Goal: Task Accomplishment & Management: Manage account settings

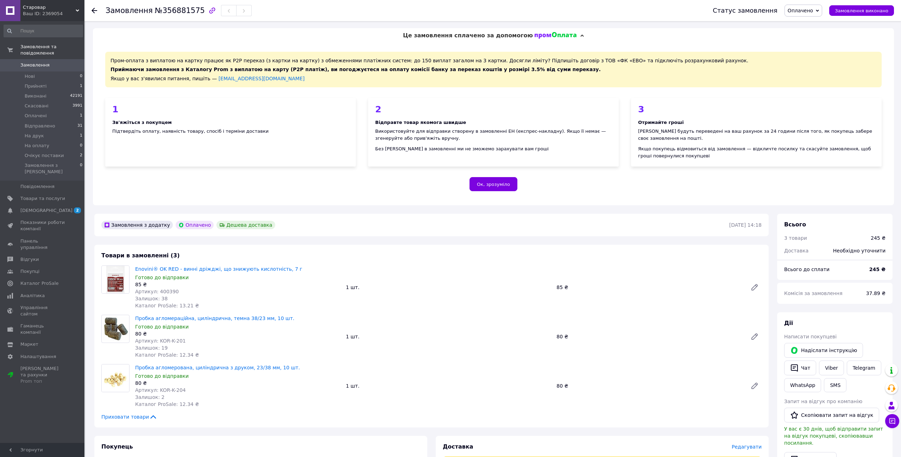
click at [45, 64] on span "Замовлення" at bounding box center [34, 65] width 29 height 6
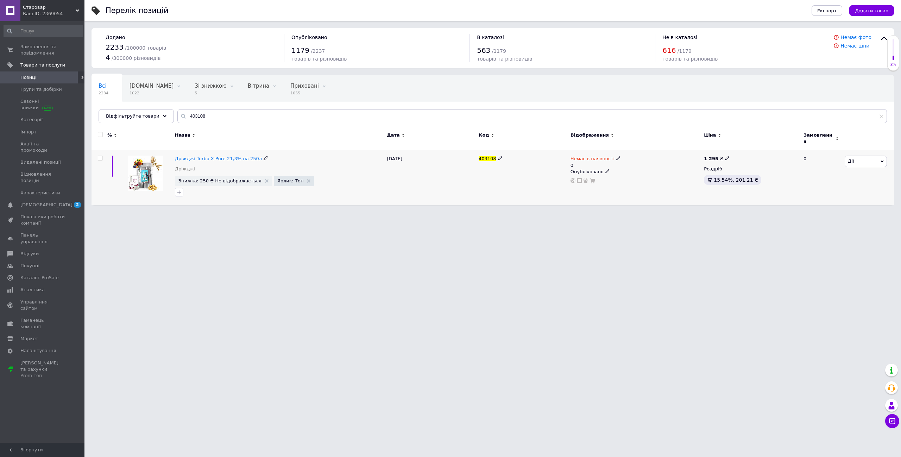
click at [499, 156] on icon at bounding box center [500, 158] width 4 height 4
click at [496, 154] on input "403108" at bounding box center [520, 158] width 87 height 11
click at [264, 156] on icon at bounding box center [266, 158] width 4 height 4
click at [173, 154] on input "Дріжджі Turbo X-Pure 21,3% на 250л" at bounding box center [276, 158] width 207 height 11
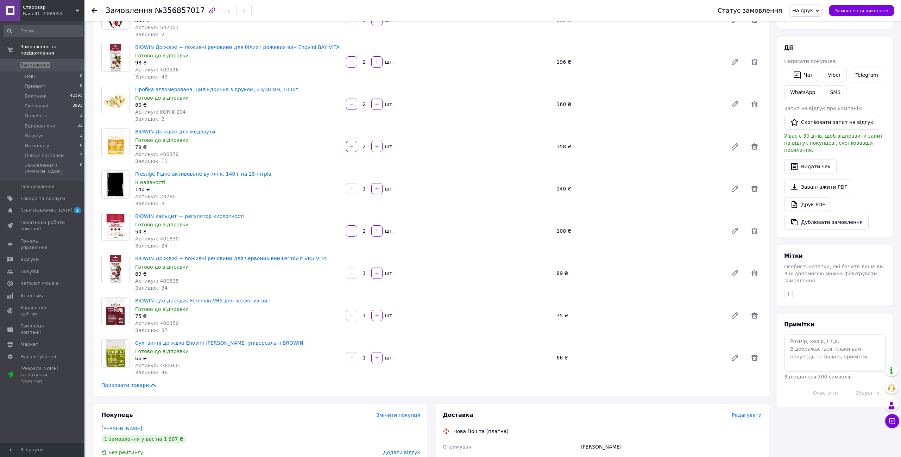
scroll to position [117, 0]
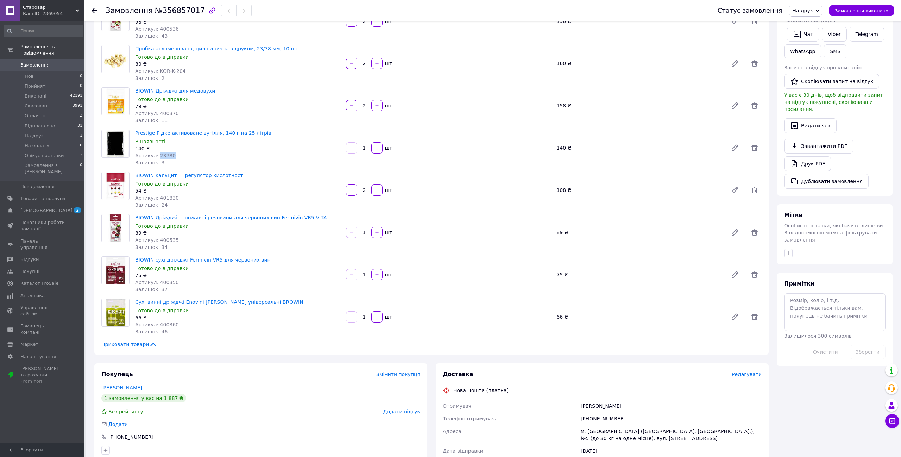
drag, startPoint x: 157, startPoint y: 158, endPoint x: 177, endPoint y: 157, distance: 19.7
click at [177, 157] on div "Артикул: 23780" at bounding box center [237, 155] width 205 height 7
copy span "23780"
click at [75, 195] on span at bounding box center [74, 198] width 19 height 6
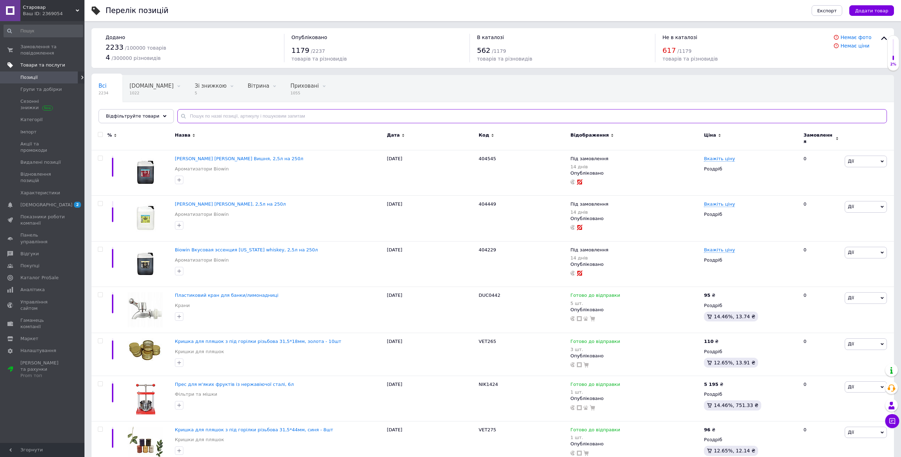
click at [195, 110] on input "text" at bounding box center [532, 116] width 710 height 14
paste input "23780"
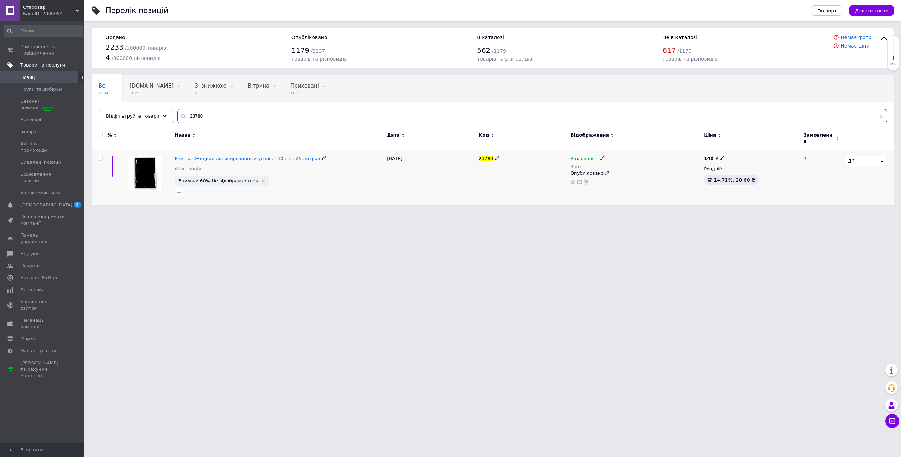
type input "23780"
click at [600, 156] on icon at bounding box center [602, 158] width 4 height 4
click at [618, 163] on li "Немає в наявності" at bounding box center [642, 168] width 67 height 10
drag, startPoint x: 619, startPoint y: 171, endPoint x: 617, endPoint y: 175, distance: 4.1
click at [617, 175] on input "3" at bounding box center [636, 180] width 54 height 14
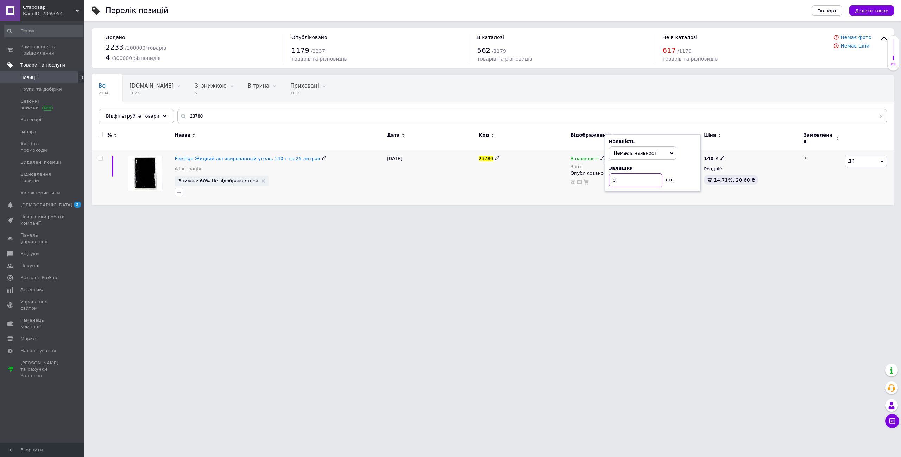
type input "0"
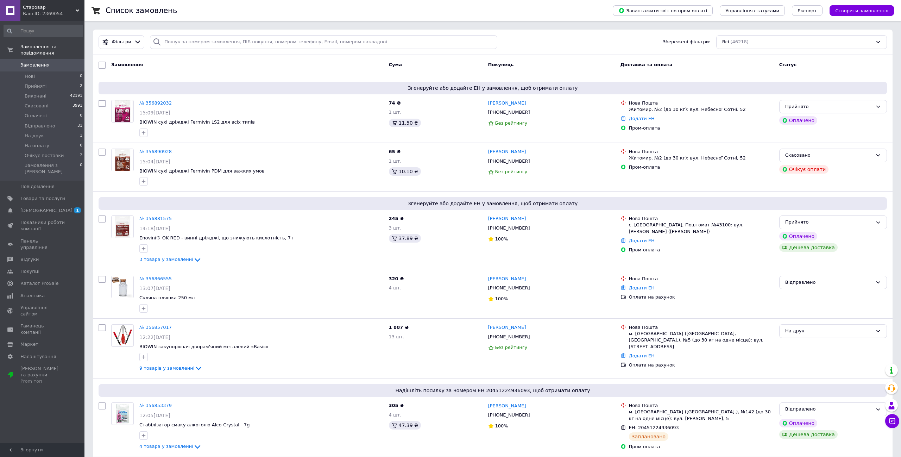
scroll to position [1, 0]
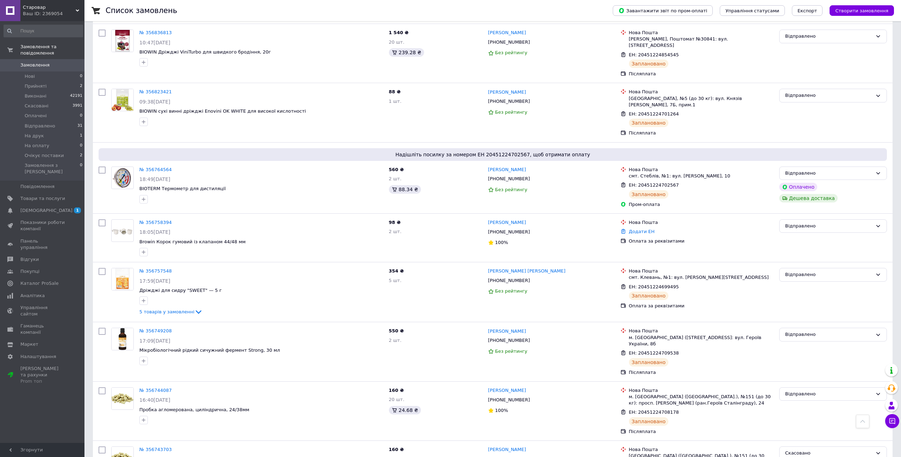
scroll to position [493, 0]
click at [186, 310] on span "5 товарів у замовленні" at bounding box center [166, 311] width 55 height 5
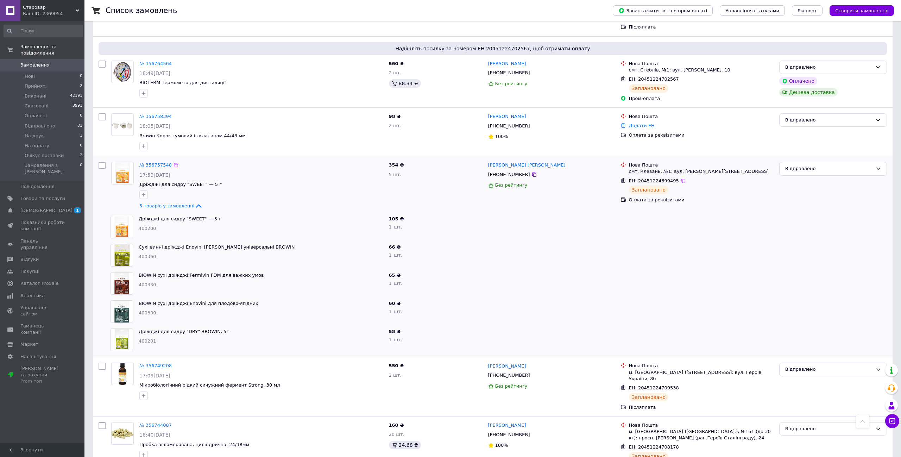
scroll to position [629, 0]
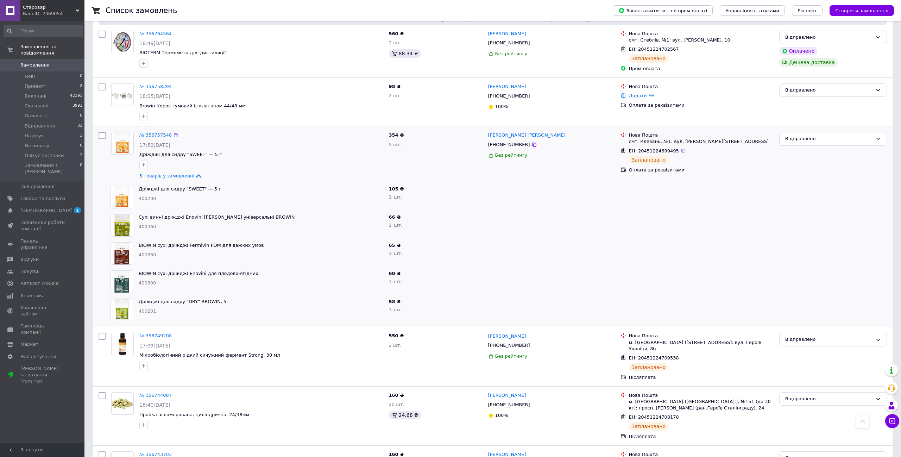
click at [145, 132] on link "№ 356757548" at bounding box center [155, 134] width 32 height 5
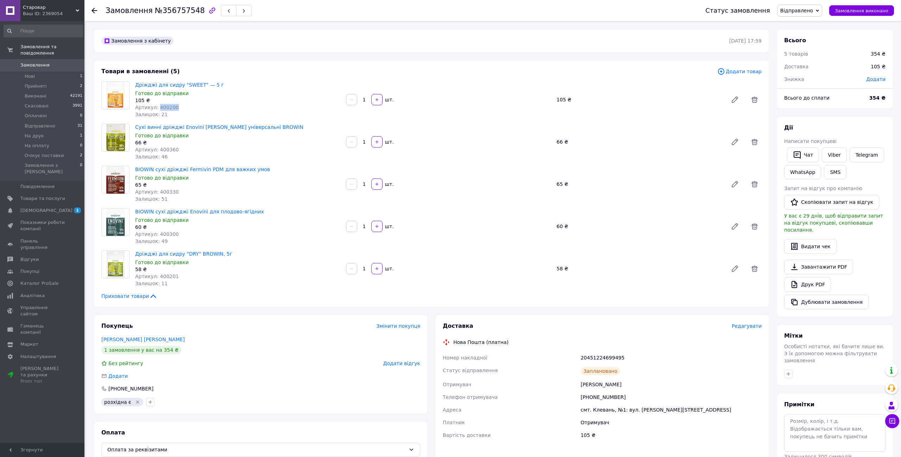
drag, startPoint x: 159, startPoint y: 108, endPoint x: 177, endPoint y: 107, distance: 18.3
click at [177, 107] on div "Артикул: 400200" at bounding box center [237, 107] width 205 height 7
copy span "400200"
drag, startPoint x: 157, startPoint y: 149, endPoint x: 181, endPoint y: 149, distance: 23.2
click at [181, 149] on div "Артикул: 400360" at bounding box center [237, 149] width 205 height 7
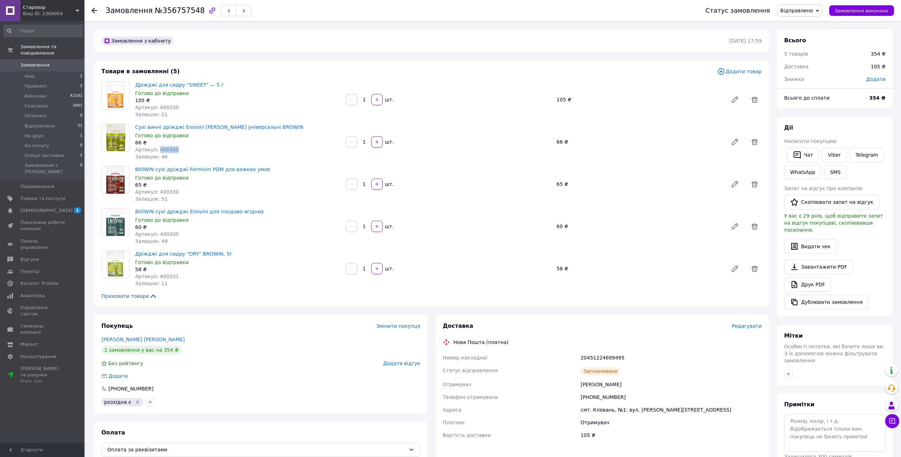
copy span "400360"
drag, startPoint x: 158, startPoint y: 193, endPoint x: 199, endPoint y: 189, distance: 41.3
click at [199, 189] on div "Артикул: 400330" at bounding box center [237, 191] width 205 height 7
copy span "400330"
drag, startPoint x: 158, startPoint y: 235, endPoint x: 190, endPoint y: 234, distance: 31.3
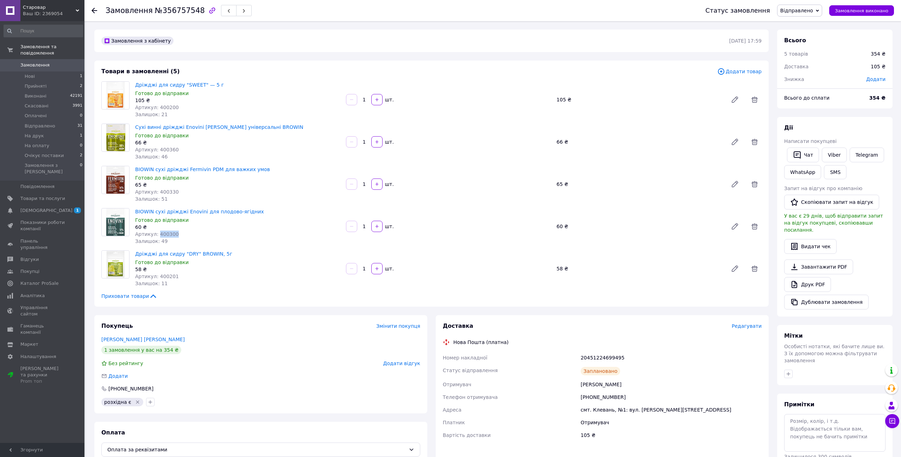
click at [190, 234] on div "Артикул: 400300" at bounding box center [237, 234] width 205 height 7
copy span "400300"
drag, startPoint x: 158, startPoint y: 278, endPoint x: 190, endPoint y: 276, distance: 32.1
click at [190, 276] on div "Артикул: 400201" at bounding box center [237, 276] width 205 height 7
copy span "400201"
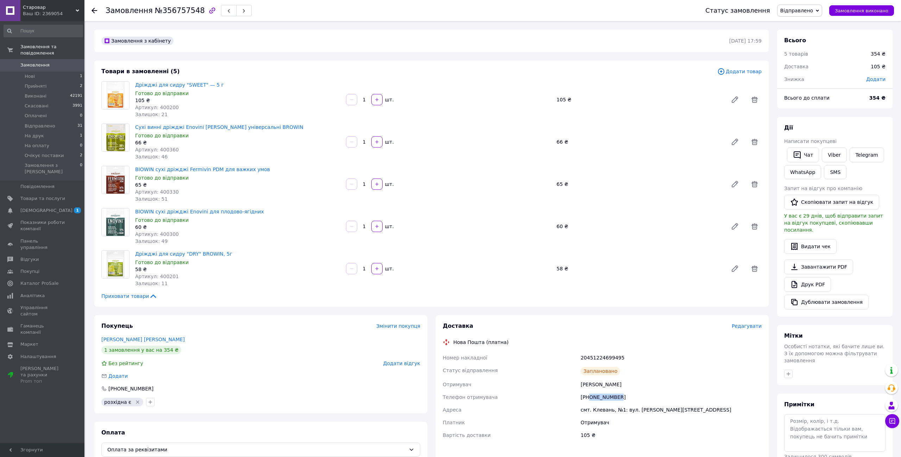
drag, startPoint x: 624, startPoint y: 397, endPoint x: 590, endPoint y: 397, distance: 34.1
click at [590, 397] on div "[PHONE_NUMBER]" at bounding box center [671, 397] width 184 height 13
copy div "0687537694"
click at [37, 68] on span "Замовлення" at bounding box center [34, 65] width 29 height 6
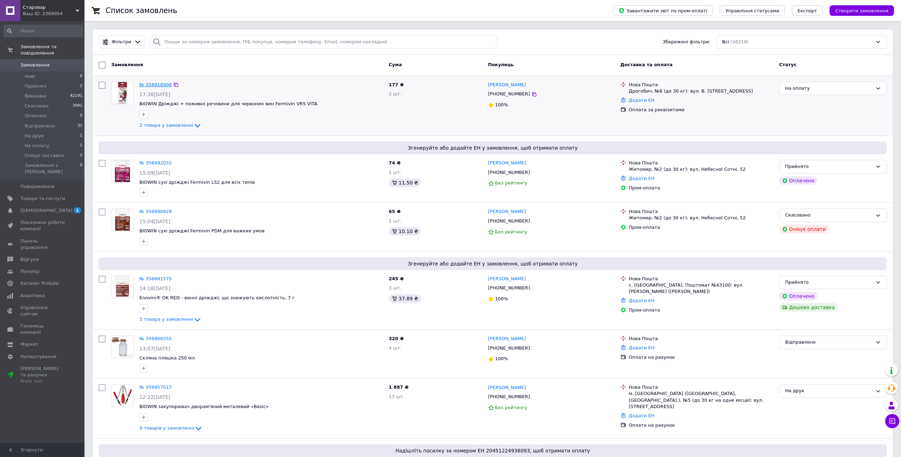
click at [162, 84] on link "№ 356918906" at bounding box center [155, 84] width 32 height 5
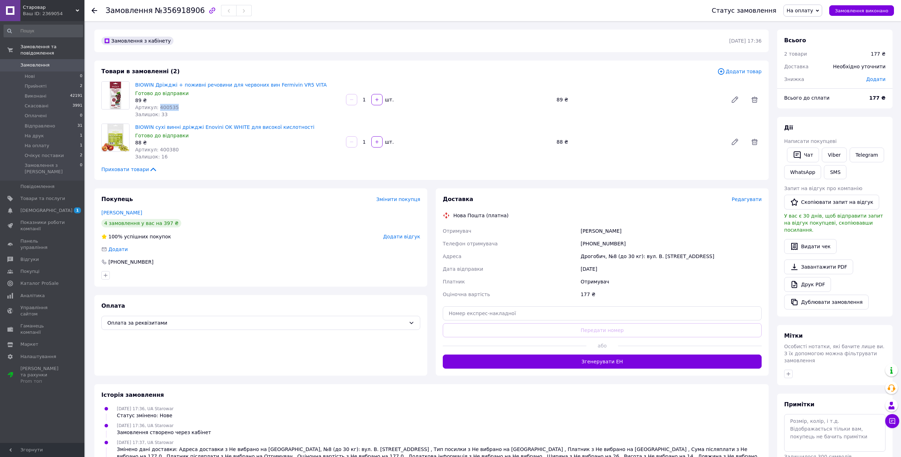
drag, startPoint x: 158, startPoint y: 108, endPoint x: 208, endPoint y: 108, distance: 50.0
click at [208, 108] on div "Артикул: 400535" at bounding box center [237, 107] width 205 height 7
copy span "400535"
drag, startPoint x: 159, startPoint y: 149, endPoint x: 176, endPoint y: 149, distance: 17.2
click at [176, 149] on div "Артикул: 400380" at bounding box center [237, 149] width 205 height 7
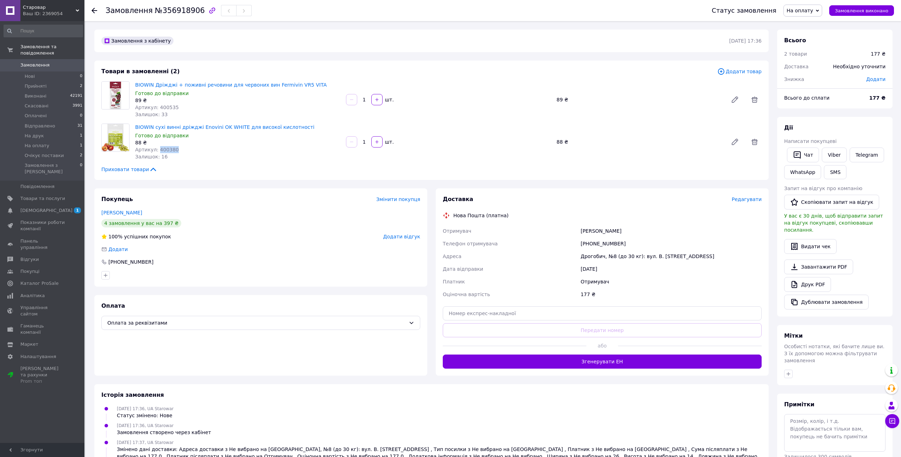
copy span "400380"
drag, startPoint x: 644, startPoint y: 246, endPoint x: 590, endPoint y: 243, distance: 54.3
click at [590, 243] on div "[PHONE_NUMBER]" at bounding box center [671, 243] width 184 height 13
copy div "0985847935"
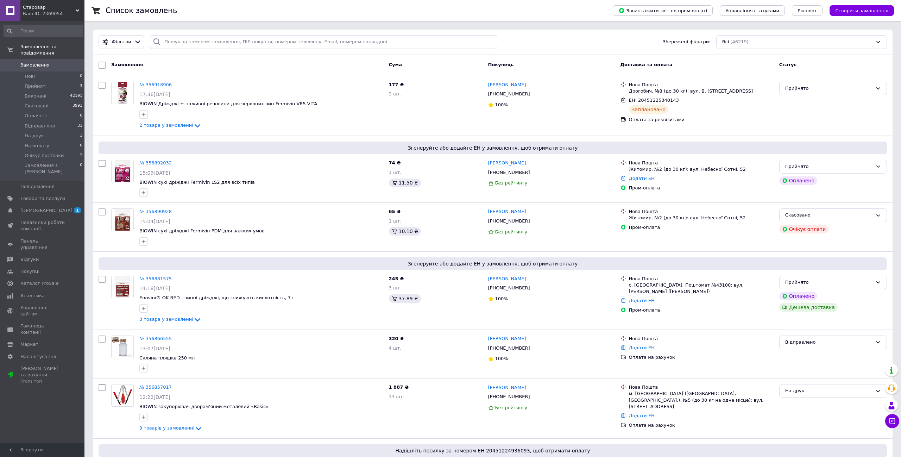
click at [52, 66] on span "Замовлення" at bounding box center [42, 65] width 45 height 6
click at [48, 87] on li "Прийняті 3" at bounding box center [43, 86] width 87 height 10
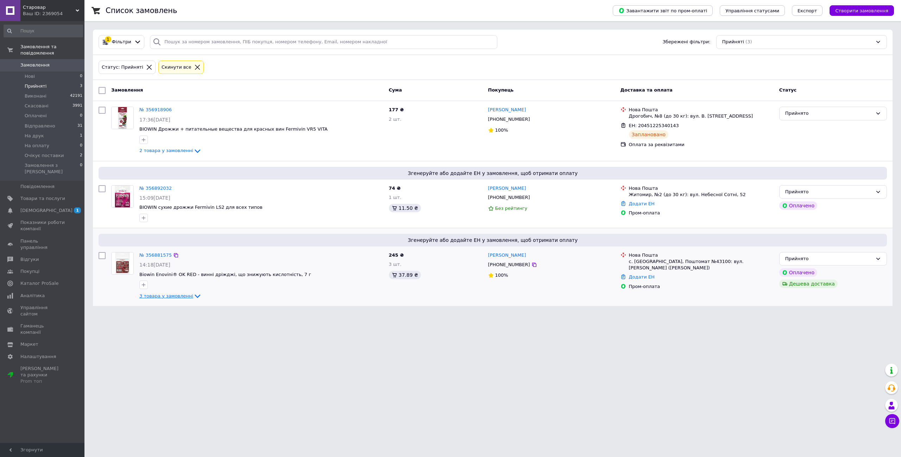
click at [158, 297] on span "3 товара у замовленні" at bounding box center [166, 295] width 54 height 5
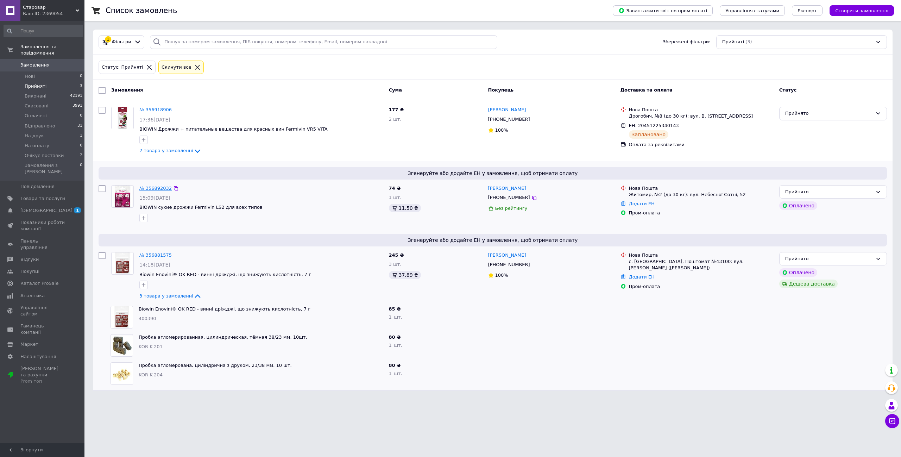
click at [156, 187] on link "№ 356892032" at bounding box center [155, 187] width 32 height 5
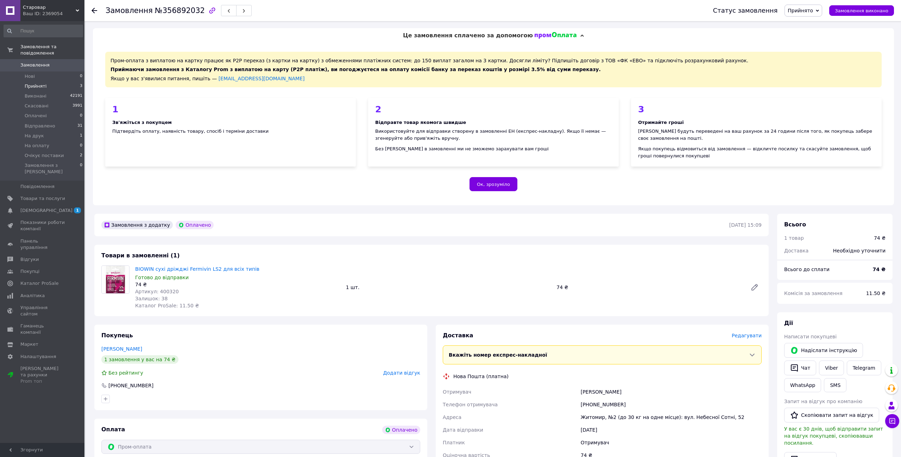
click at [42, 84] on span "Прийняті" at bounding box center [36, 86] width 22 height 6
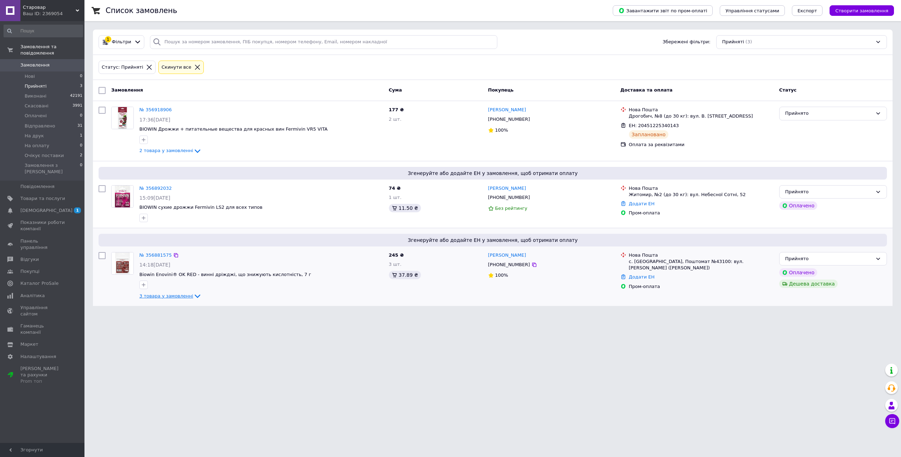
click at [169, 296] on span "3 товара у замовленні" at bounding box center [166, 295] width 54 height 5
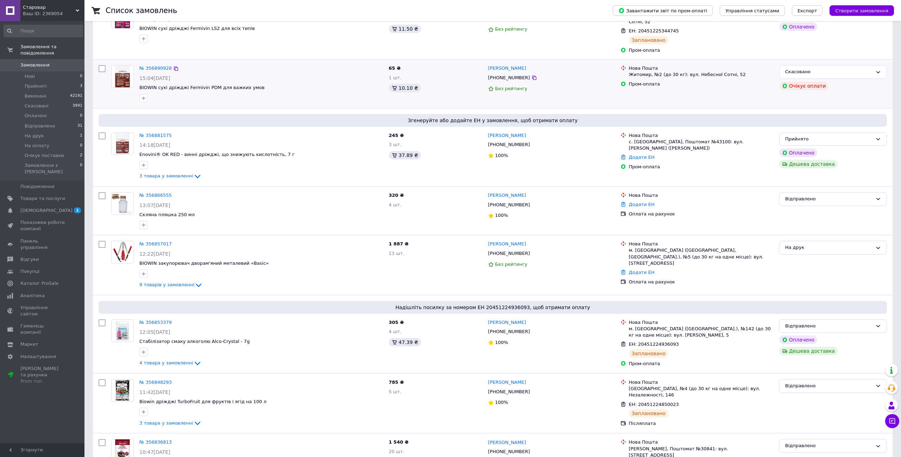
scroll to position [164, 0]
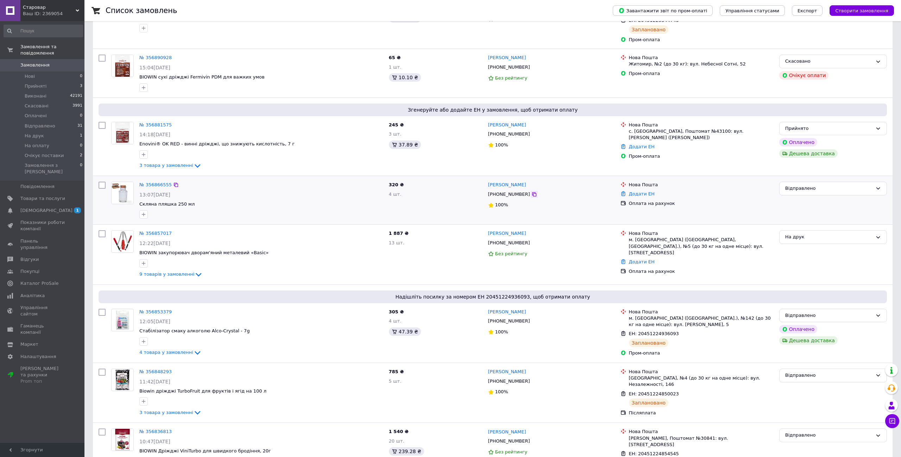
click at [531, 191] on icon at bounding box center [534, 194] width 6 height 6
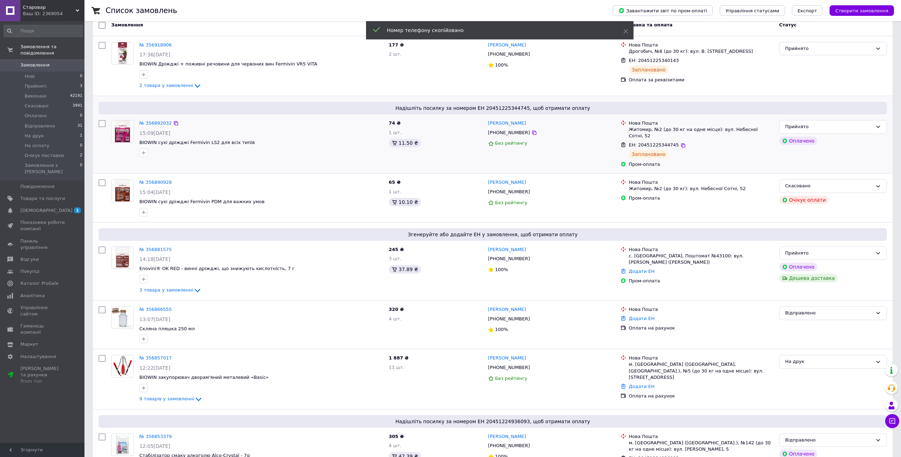
scroll to position [0, 0]
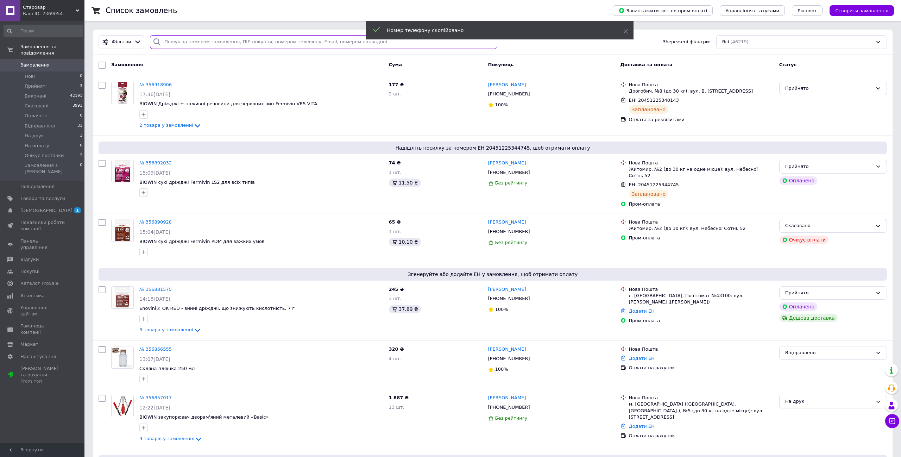
click at [228, 47] on input "search" at bounding box center [323, 42] width 347 height 14
paste input "[PHONE_NUMBER]"
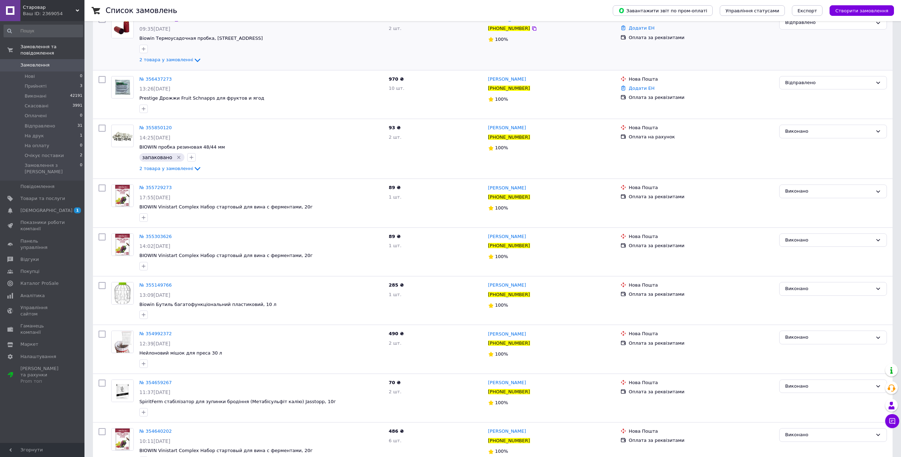
scroll to position [165, 0]
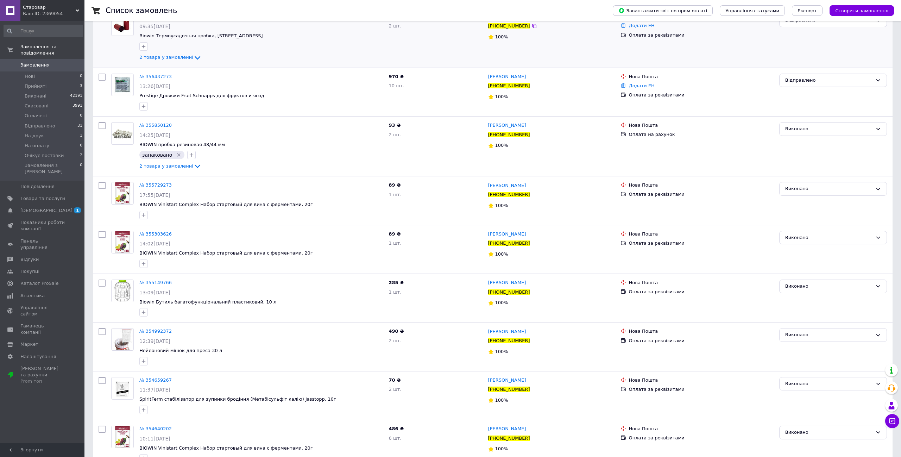
type input "[PHONE_NUMBER]"
